Goal: Information Seeking & Learning: Find specific fact

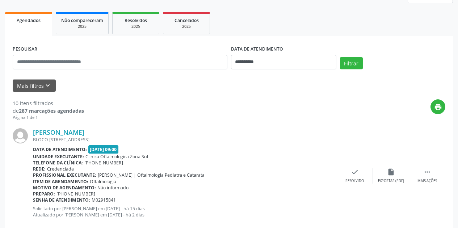
scroll to position [109, 0]
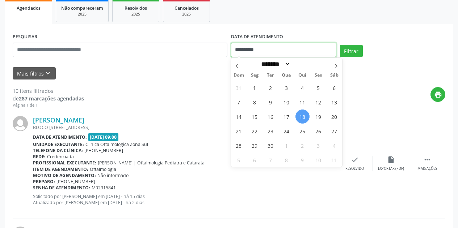
click at [280, 49] on input "**********" at bounding box center [283, 50] width 105 height 14
click at [302, 117] on span "18" at bounding box center [302, 117] width 14 height 14
type input "**********"
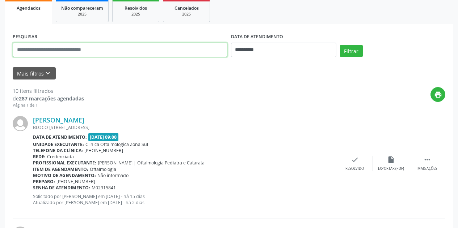
click at [97, 51] on input "text" at bounding box center [120, 50] width 215 height 14
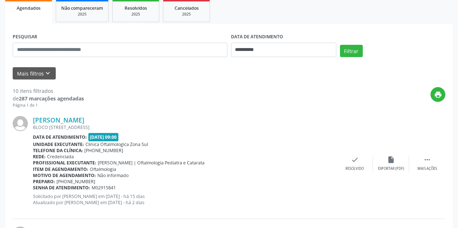
drag, startPoint x: 122, startPoint y: 80, endPoint x: 102, endPoint y: 80, distance: 19.5
click at [49, 71] on icon "keyboard_arrow_down" at bounding box center [48, 73] width 8 height 8
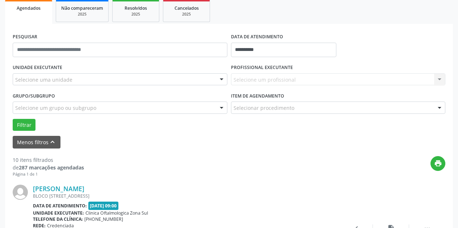
click at [79, 79] on div "Selecione uma unidade" at bounding box center [120, 79] width 215 height 12
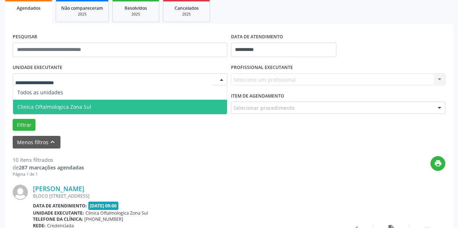
click at [87, 102] on span "Clinica Oftalmologica Zona Sul" at bounding box center [120, 107] width 214 height 14
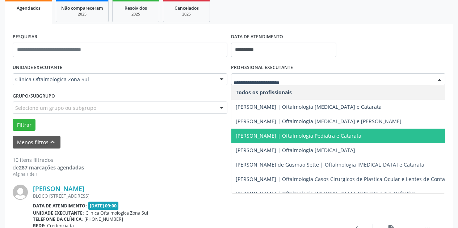
click at [264, 131] on span "[PERSON_NAME] | Oftalmologia Pediatra e Catarata" at bounding box center [342, 136] width 223 height 14
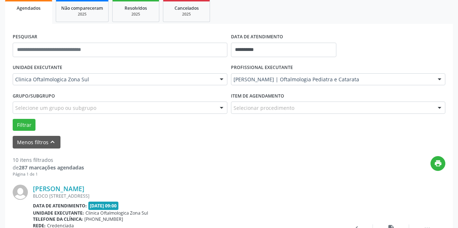
click at [168, 109] on div "Selecione um grupo ou subgrupo" at bounding box center [120, 108] width 215 height 12
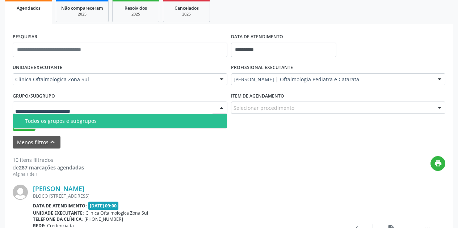
click at [165, 124] on span "Todos os grupos e subgrupos" at bounding box center [120, 121] width 214 height 14
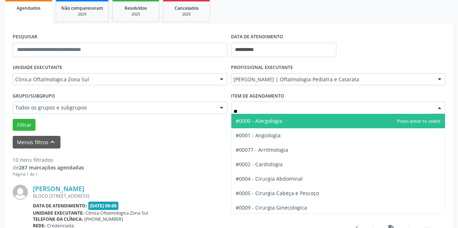
type input "***"
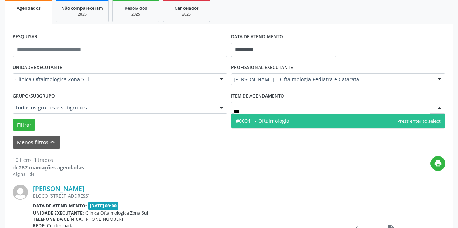
click at [268, 120] on span "#00041 - Oftalmologia" at bounding box center [263, 121] width 54 height 7
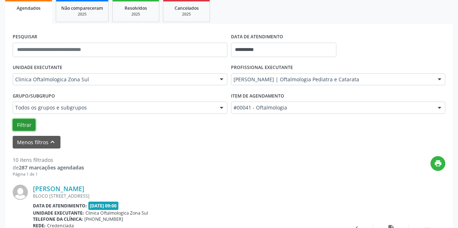
click at [25, 127] on button "Filtrar" at bounding box center [24, 125] width 23 height 12
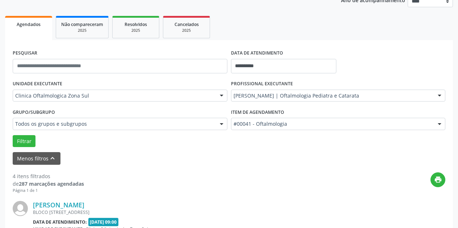
scroll to position [78, 0]
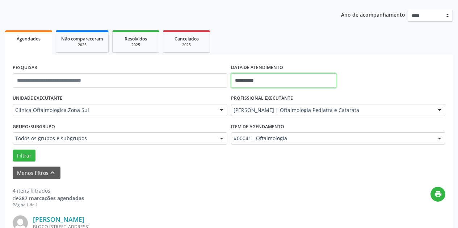
click at [293, 74] on input "**********" at bounding box center [283, 80] width 105 height 14
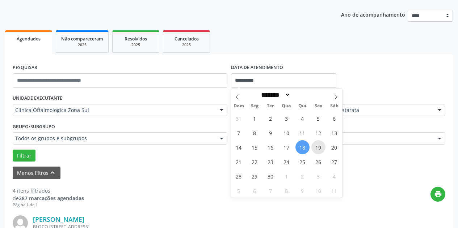
click at [318, 147] on span "19" at bounding box center [318, 147] width 14 height 14
type input "**********"
click at [318, 147] on span "19" at bounding box center [318, 147] width 14 height 14
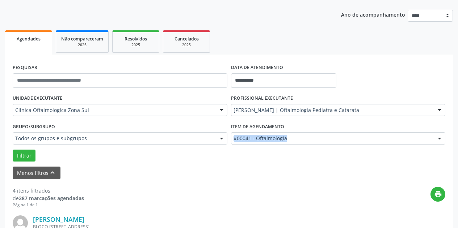
click at [318, 147] on div "Item de agendamento #00041 - Oftalmologia #0000 - Alergologia #0001 - Angiologi…" at bounding box center [338, 135] width 218 height 28
click at [217, 192] on div "print" at bounding box center [264, 197] width 361 height 21
click at [25, 153] on button "Filtrar" at bounding box center [24, 156] width 23 height 12
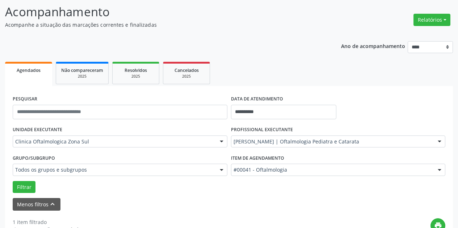
scroll to position [36, 0]
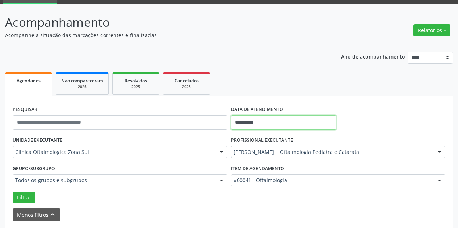
click at [301, 121] on input "**********" at bounding box center [283, 122] width 105 height 14
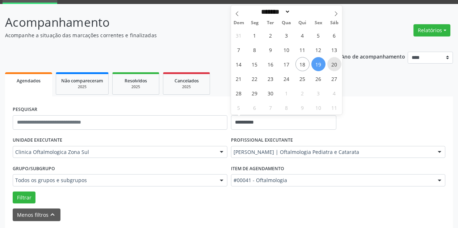
click at [334, 63] on span "20" at bounding box center [334, 64] width 14 height 14
type input "**********"
click at [334, 63] on span "20" at bounding box center [334, 64] width 14 height 14
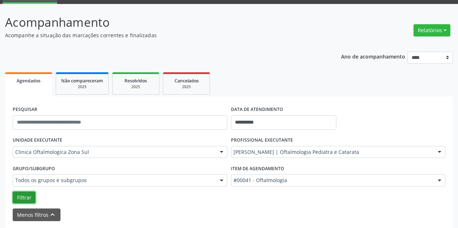
click at [26, 196] on button "Filtrar" at bounding box center [24, 198] width 23 height 12
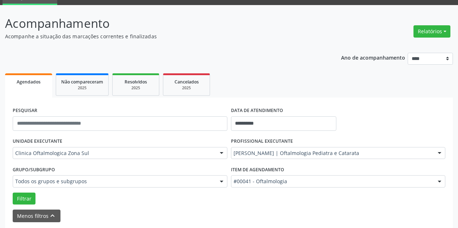
scroll to position [0, 0]
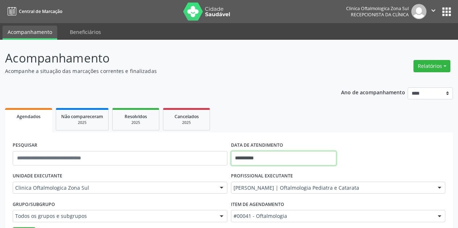
click at [294, 154] on input "**********" at bounding box center [283, 158] width 105 height 14
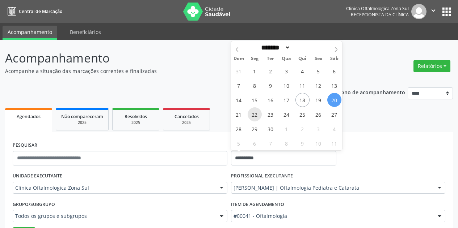
click at [253, 114] on span "22" at bounding box center [254, 114] width 14 height 14
type input "**********"
click at [253, 114] on span "22" at bounding box center [254, 114] width 14 height 14
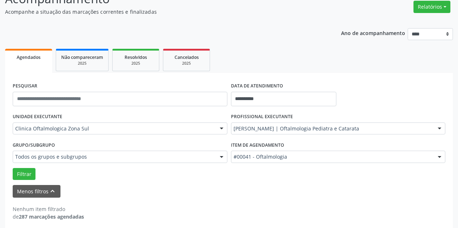
scroll to position [64, 0]
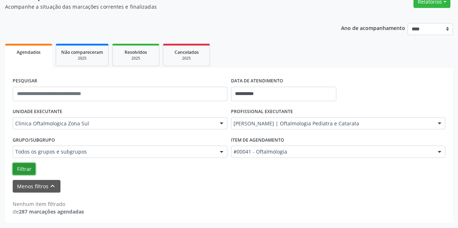
click at [24, 168] on button "Filtrar" at bounding box center [24, 169] width 23 height 12
click at [278, 91] on input "**********" at bounding box center [283, 94] width 105 height 14
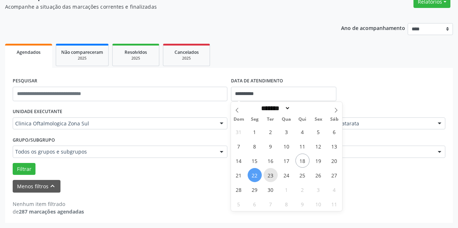
click at [269, 174] on span "23" at bounding box center [270, 175] width 14 height 14
type input "**********"
click at [269, 174] on span "23" at bounding box center [270, 175] width 14 height 14
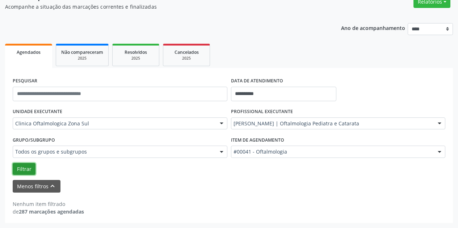
click at [26, 165] on button "Filtrar" at bounding box center [24, 169] width 23 height 12
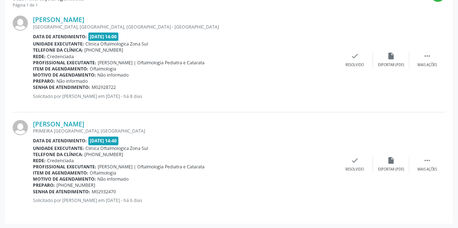
scroll to position [279, 0]
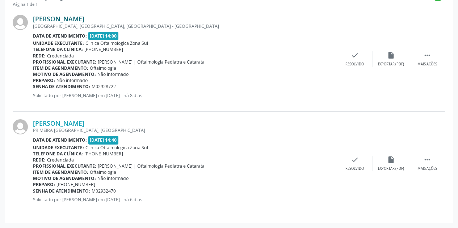
click at [72, 17] on link "[PERSON_NAME]" at bounding box center [58, 19] width 51 height 8
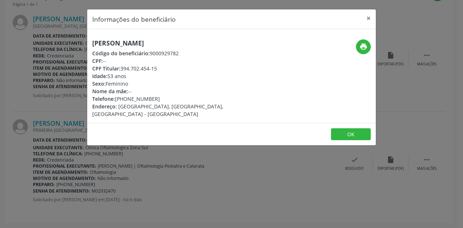
drag, startPoint x: 179, startPoint y: 45, endPoint x: 86, endPoint y: 45, distance: 93.4
click at [86, 45] on div "Informações do beneficiário × [PERSON_NAME] Código do beneficiário: 9000929782 …" at bounding box center [231, 114] width 463 height 228
copy h5 "[PERSON_NAME]"
drag, startPoint x: 157, startPoint y: 99, endPoint x: 115, endPoint y: 98, distance: 41.6
click at [115, 98] on div "Telefone: [PHONE_NUMBER]" at bounding box center [183, 99] width 182 height 8
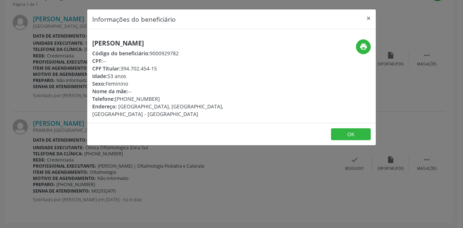
copy div "[PHONE_NUMBER]"
click at [368, 16] on button "×" at bounding box center [368, 18] width 14 height 18
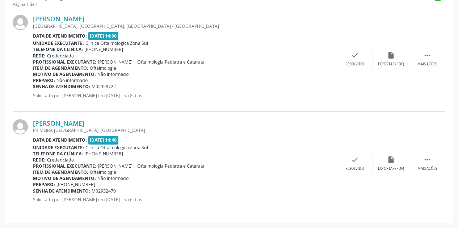
drag, startPoint x: 121, startPoint y: 85, endPoint x: 33, endPoint y: 88, distance: 87.9
click at [33, 88] on div "Senha de atendimento: M02928722" at bounding box center [185, 87] width 304 height 6
copy div "Senha de atendimento: M02928722"
click at [77, 127] on link "[PERSON_NAME]" at bounding box center [58, 123] width 51 height 8
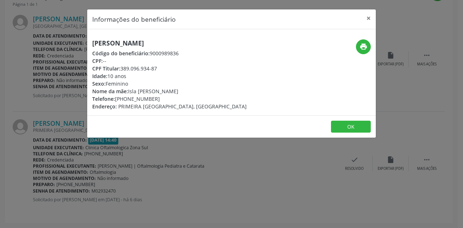
drag, startPoint x: 222, startPoint y: 41, endPoint x: 92, endPoint y: 36, distance: 130.7
click at [92, 36] on div "[PERSON_NAME] Código do beneficiário: 9000989836 CPF: -- CPF Titular: 389.096.9…" at bounding box center [231, 72] width 289 height 86
copy h5 "[PERSON_NAME]"
drag, startPoint x: 158, startPoint y: 100, endPoint x: 115, endPoint y: 100, distance: 42.7
click at [115, 100] on div "Telefone: [PHONE_NUMBER]" at bounding box center [169, 99] width 154 height 8
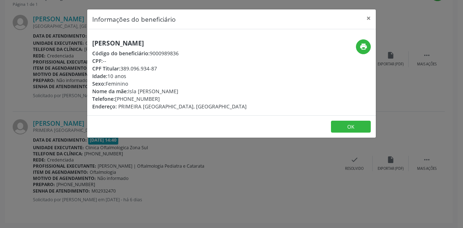
copy div "[PHONE_NUMBER]"
click at [369, 17] on button "×" at bounding box center [368, 18] width 14 height 18
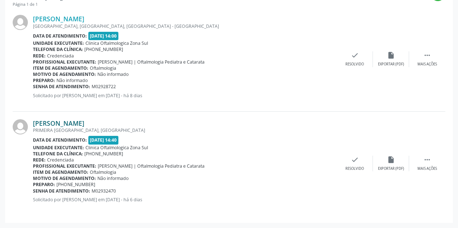
drag, startPoint x: 144, startPoint y: 123, endPoint x: 135, endPoint y: 123, distance: 9.0
click at [135, 123] on div "[PERSON_NAME]" at bounding box center [185, 123] width 304 height 8
drag, startPoint x: 120, startPoint y: 190, endPoint x: 34, endPoint y: 191, distance: 85.8
click at [34, 191] on div "Senha de atendimento: M02932470" at bounding box center [185, 191] width 304 height 6
copy div "Senha de atendimento: M02932470"
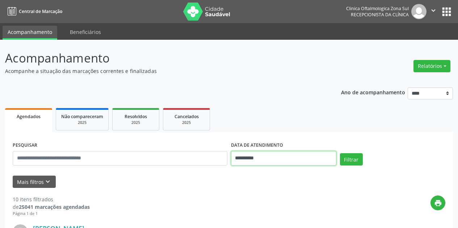
click at [277, 155] on input "**********" at bounding box center [283, 158] width 105 height 14
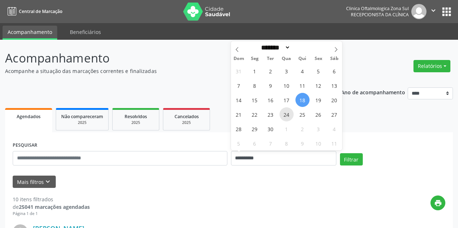
click at [282, 114] on span "24" at bounding box center [286, 114] width 14 height 14
type input "**********"
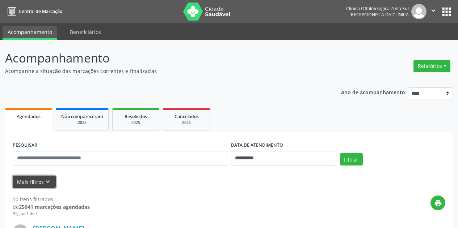
click at [44, 186] on icon "keyboard_arrow_down" at bounding box center [48, 182] width 8 height 8
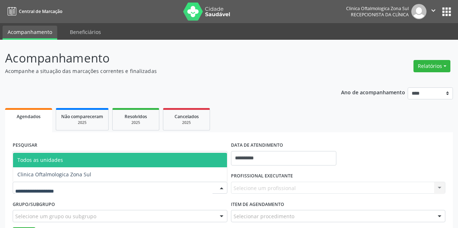
click at [80, 189] on div at bounding box center [120, 188] width 215 height 12
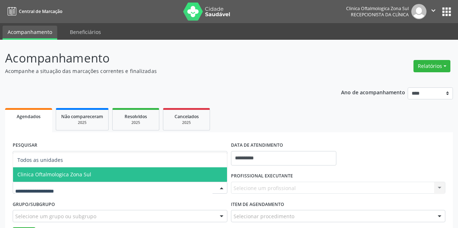
click at [88, 176] on span "Clinica Oftalmologica Zona Sul" at bounding box center [54, 174] width 74 height 7
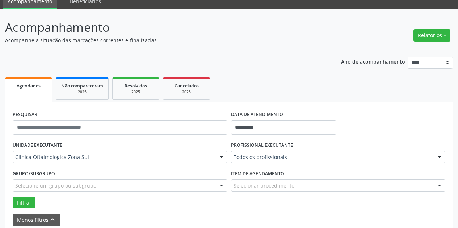
scroll to position [72, 0]
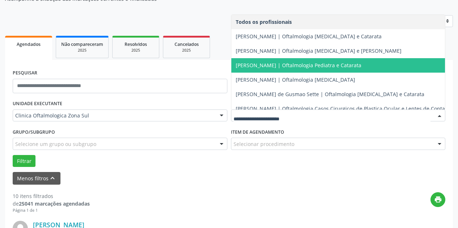
click at [294, 60] on span "[PERSON_NAME] | Oftalmologia Pediatra e Catarata" at bounding box center [342, 65] width 223 height 14
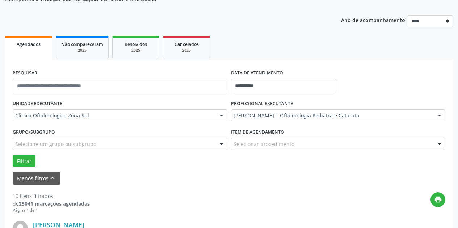
click at [161, 146] on div "Selecione um grupo ou subgrupo" at bounding box center [120, 144] width 215 height 12
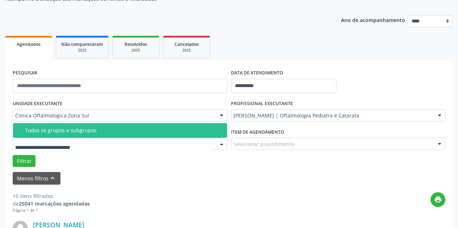
click at [162, 123] on div "Todos os grupos e subgrupos Nenhum resultado encontrado para: " " Nenhuma opção…" at bounding box center [120, 130] width 215 height 15
click at [162, 128] on div "Todos os grupos e subgrupos" at bounding box center [124, 131] width 198 height 6
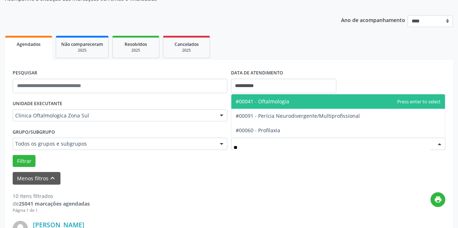
type input "***"
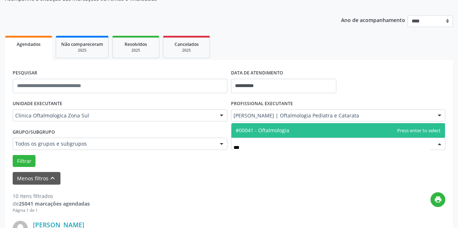
click at [278, 133] on span "#00041 - Oftalmologia" at bounding box center [263, 130] width 54 height 7
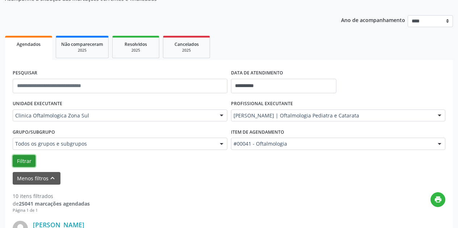
click at [26, 160] on button "Filtrar" at bounding box center [24, 161] width 23 height 12
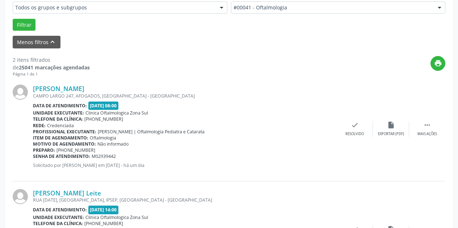
scroll to position [206, 0]
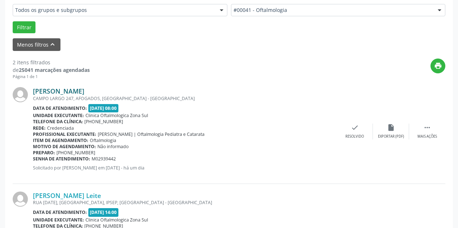
click at [81, 90] on link "Lindinalva da Silva Neves" at bounding box center [58, 91] width 51 height 8
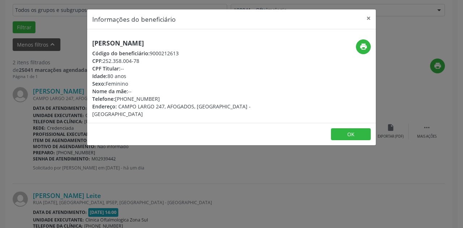
drag, startPoint x: 189, startPoint y: 41, endPoint x: 93, endPoint y: 40, distance: 96.6
click at [93, 40] on h5 "Lindinalva da Silva Neves" at bounding box center [183, 43] width 182 height 8
copy h5 "Lindinalva da Silva Neves"
drag, startPoint x: 144, startPoint y: 63, endPoint x: 104, endPoint y: 59, distance: 40.3
click at [104, 59] on div "CPF: 252.358.004-78" at bounding box center [183, 61] width 182 height 8
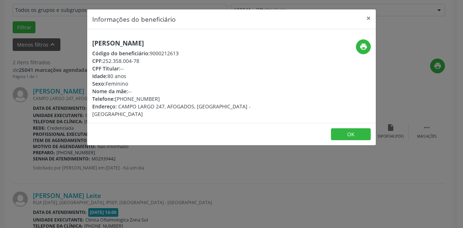
copy div "252.358.004-78"
drag, startPoint x: 163, startPoint y: 99, endPoint x: 127, endPoint y: 100, distance: 36.2
click at [127, 100] on div "Telefone: (81) 98628-2009" at bounding box center [183, 99] width 182 height 8
copy div "98628-2009"
drag, startPoint x: 130, startPoint y: 77, endPoint x: 92, endPoint y: 75, distance: 37.3
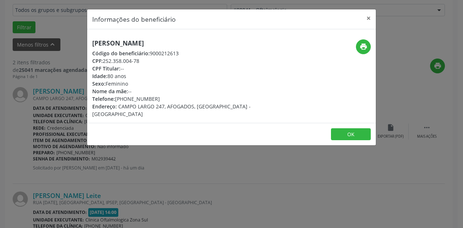
click at [92, 75] on div "Idade: 80 anos" at bounding box center [183, 76] width 182 height 8
copy div "Idade: 80 anos"
click at [369, 16] on button "×" at bounding box center [368, 18] width 14 height 18
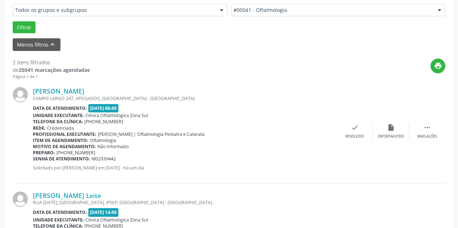
drag, startPoint x: 125, startPoint y: 157, endPoint x: 33, endPoint y: 156, distance: 92.3
click at [33, 156] on div "Senha de atendimento: M02939442" at bounding box center [185, 159] width 304 height 6
copy div "Senha de atendimento: M02939442"
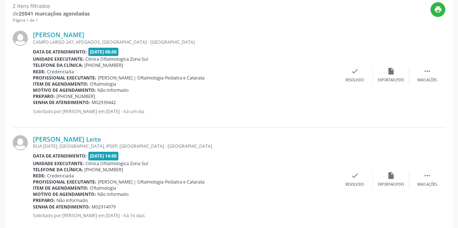
scroll to position [279, 0]
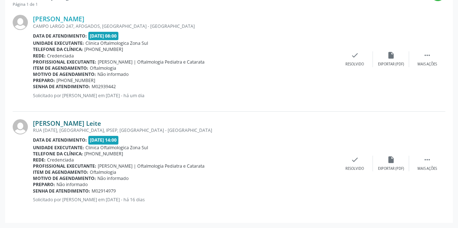
click at [85, 122] on link "Mirian Cordeiro Leite" at bounding box center [67, 123] width 68 height 8
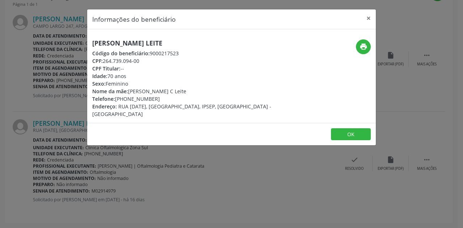
drag, startPoint x: 172, startPoint y: 44, endPoint x: 90, endPoint y: 43, distance: 81.8
click at [90, 43] on div "Mirian Cordeiro Leite Código do beneficiário: 9000217523 CPF: 264.739.094-00 CP…" at bounding box center [183, 78] width 192 height 79
copy h5 "Mirian Cordeiro Leite"
click at [369, 17] on button "×" at bounding box center [368, 18] width 14 height 18
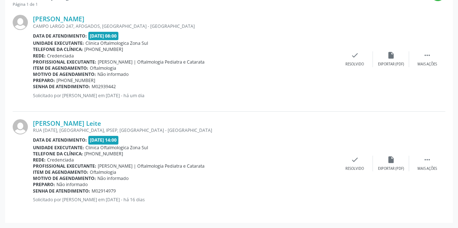
drag, startPoint x: 118, startPoint y: 192, endPoint x: 34, endPoint y: 192, distance: 84.3
click at [34, 192] on div "Senha de atendimento: M02914979" at bounding box center [185, 191] width 304 height 6
copy div "Senha de atendimento: M02914979"
click at [279, 110] on div "Lindinalva da Silva Neves CAMPO LARGO 247, AFOGADOS, RECIFE - PE Data de atendi…" at bounding box center [229, 59] width 432 height 104
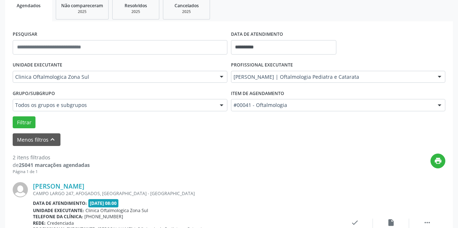
scroll to position [98, 0]
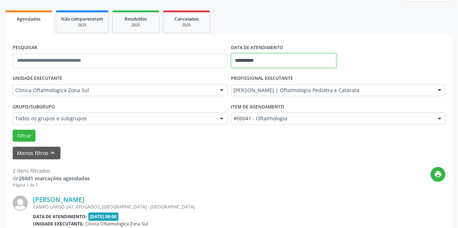
click at [291, 61] on input "**********" at bounding box center [283, 61] width 105 height 14
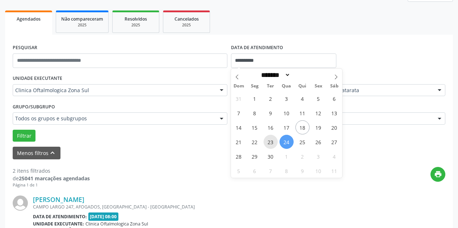
click at [269, 140] on span "23" at bounding box center [270, 142] width 14 height 14
type input "**********"
click at [269, 140] on span "23" at bounding box center [270, 142] width 14 height 14
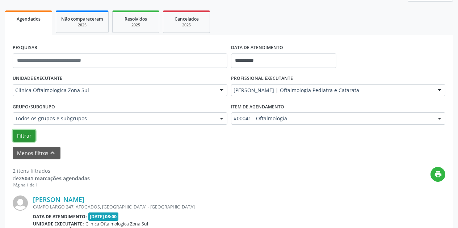
click at [29, 137] on button "Filtrar" at bounding box center [24, 136] width 23 height 12
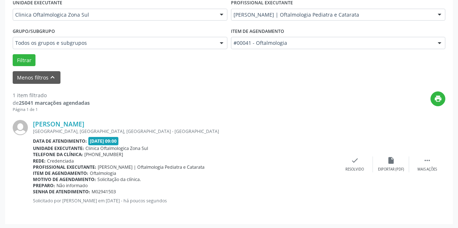
scroll to position [174, 0]
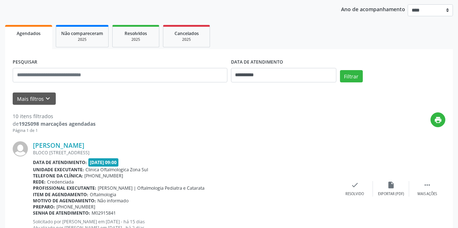
scroll to position [109, 0]
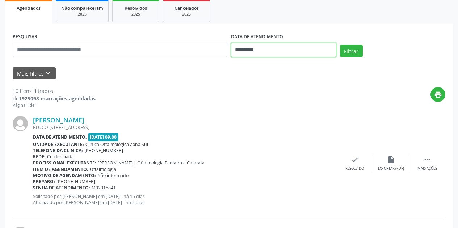
click at [294, 53] on input "**********" at bounding box center [283, 50] width 105 height 14
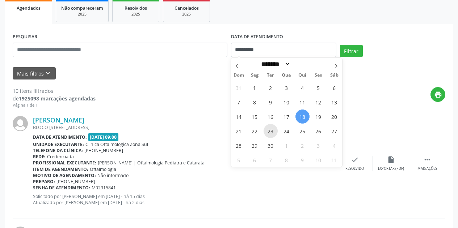
click at [272, 134] on span "23" at bounding box center [270, 131] width 14 height 14
type input "**********"
click at [272, 134] on span "23" at bounding box center [270, 131] width 14 height 14
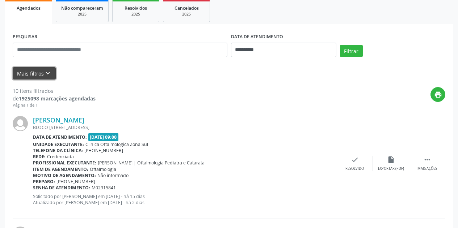
click at [47, 72] on icon "keyboard_arrow_down" at bounding box center [48, 73] width 8 height 8
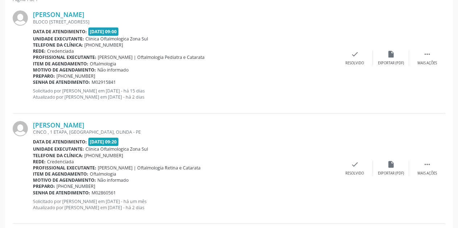
scroll to position [217, 0]
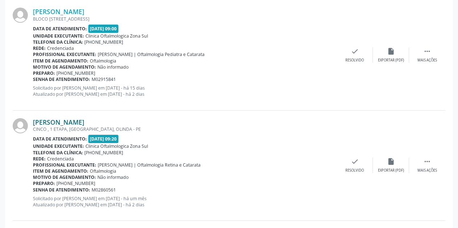
click at [56, 121] on link "[PERSON_NAME]" at bounding box center [58, 122] width 51 height 8
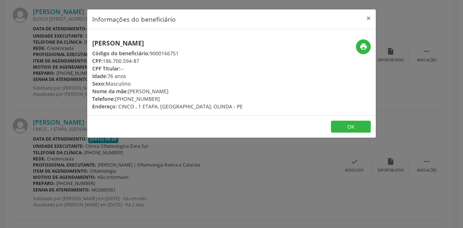
drag, startPoint x: 167, startPoint y: 42, endPoint x: 92, endPoint y: 42, distance: 75.6
click at [92, 42] on div "Ivan Lima de Araujo Código do beneficiário: 9000166751 CPF: 186.700.594-87 CPF …" at bounding box center [183, 74] width 192 height 71
copy h5 "[PERSON_NAME]"
drag, startPoint x: 157, startPoint y: 100, endPoint x: 126, endPoint y: 101, distance: 31.2
click at [126, 101] on div "Telefone: (81) 98496-4818" at bounding box center [167, 99] width 151 height 8
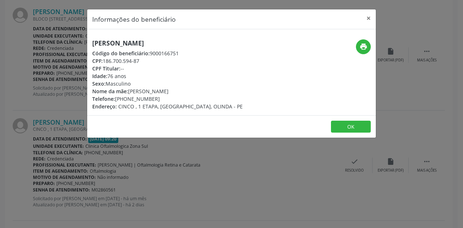
copy div "98496-4818"
click at [371, 17] on button "×" at bounding box center [368, 18] width 14 height 18
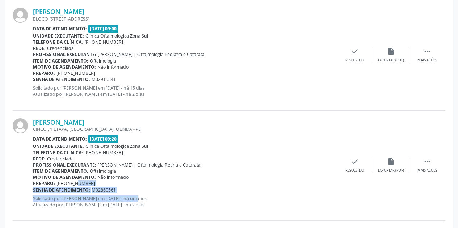
drag, startPoint x: 120, startPoint y: 193, endPoint x: 111, endPoint y: 185, distance: 12.5
click at [71, 185] on div "Ivan Lima de Araujo CINCO , 1 ETAPA, RIO DOCE, OLINDA - PE Data de atendimento:…" at bounding box center [185, 165] width 304 height 95
click at [121, 188] on div "Senha de atendimento: M02860561" at bounding box center [185, 190] width 304 height 6
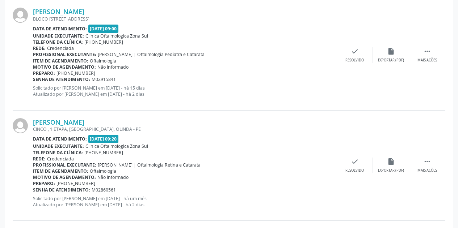
drag, startPoint x: 118, startPoint y: 191, endPoint x: 33, endPoint y: 189, distance: 85.1
click at [33, 189] on div "Senha de atendimento: M02860561" at bounding box center [185, 190] width 304 height 6
copy div "Senha de atendimento: M02860561"
